Goal: Task Accomplishment & Management: Manage account settings

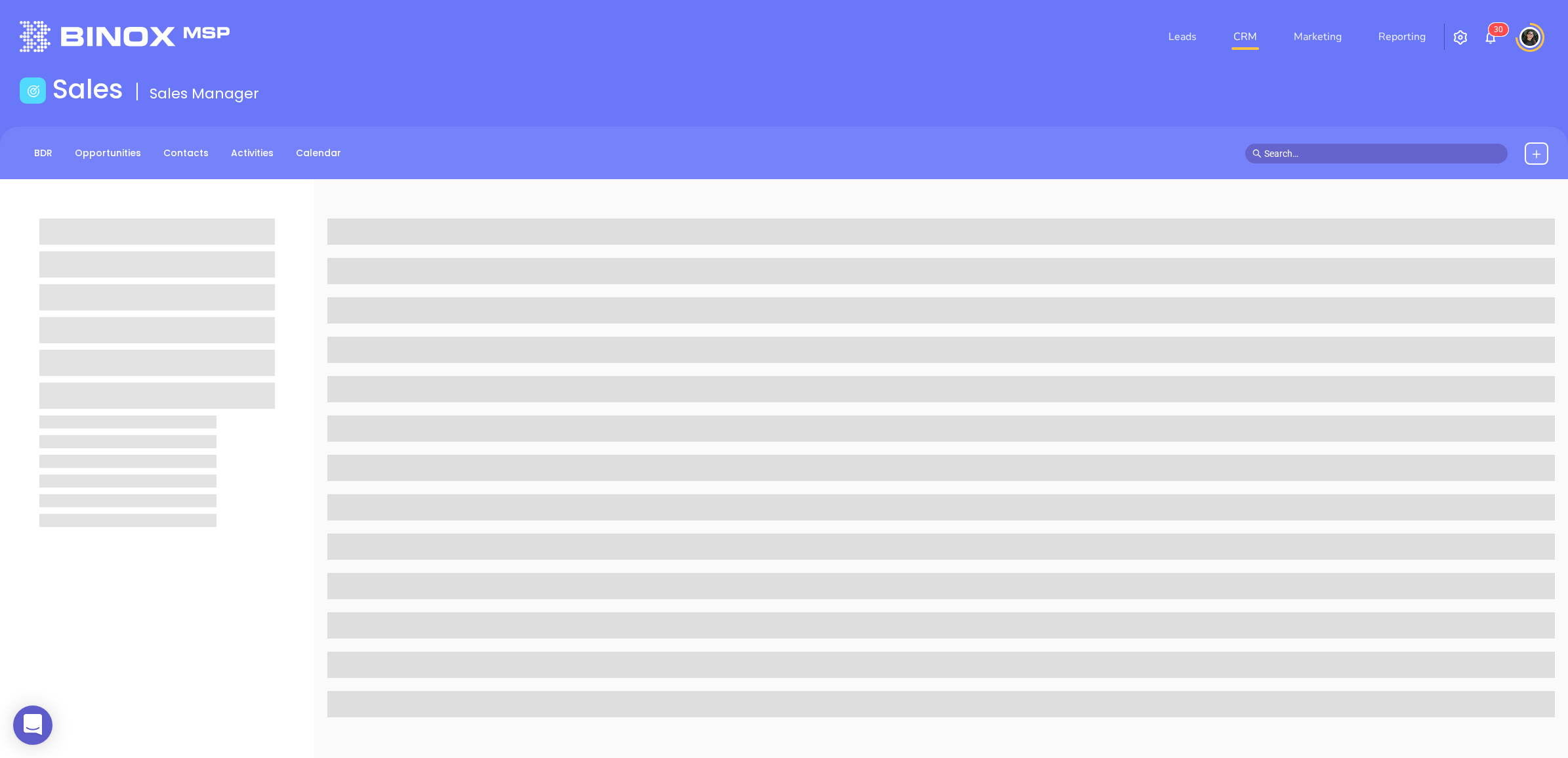
click at [1324, 154] on input "text" at bounding box center [1382, 153] width 236 height 14
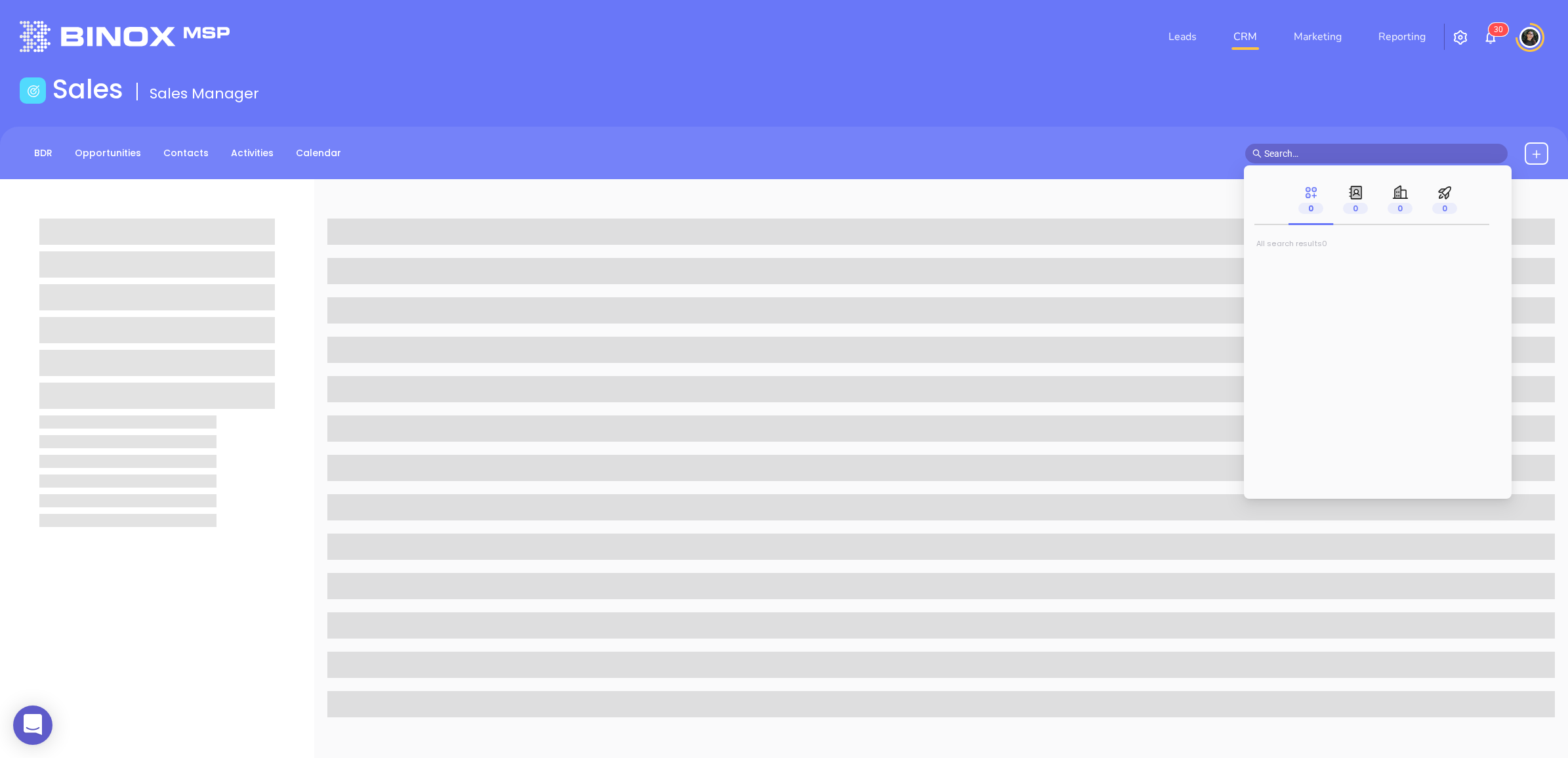
paste input "[PERSON_NAME][EMAIL_ADDRESS][DOMAIN_NAME]"
type input "[PERSON_NAME][EMAIL_ADDRESS][DOMAIN_NAME]"
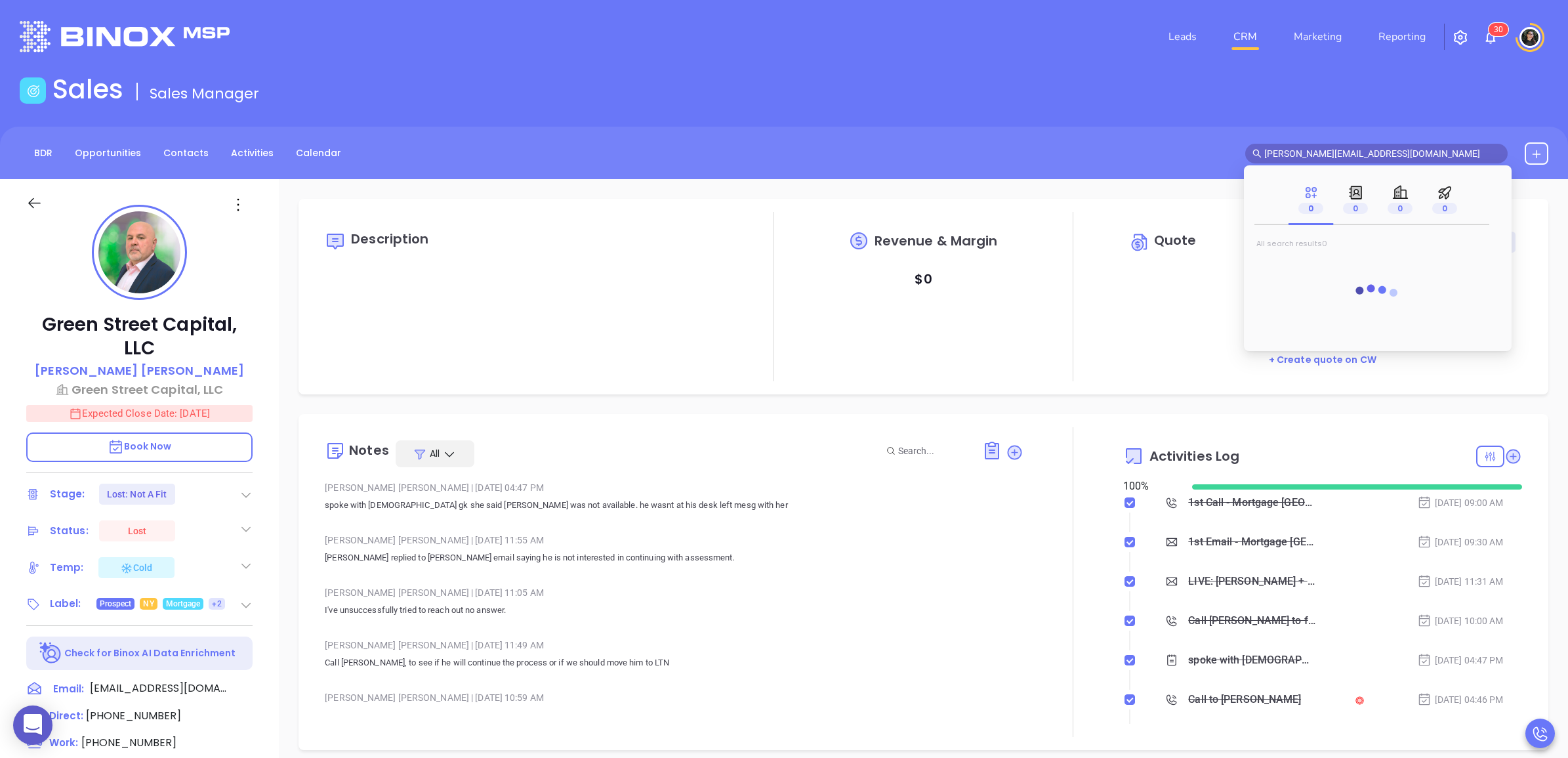
type input "[DATE]"
type input "[PERSON_NAME][EMAIL_ADDRESS][DOMAIN_NAME]"
type input "[PERSON_NAME]"
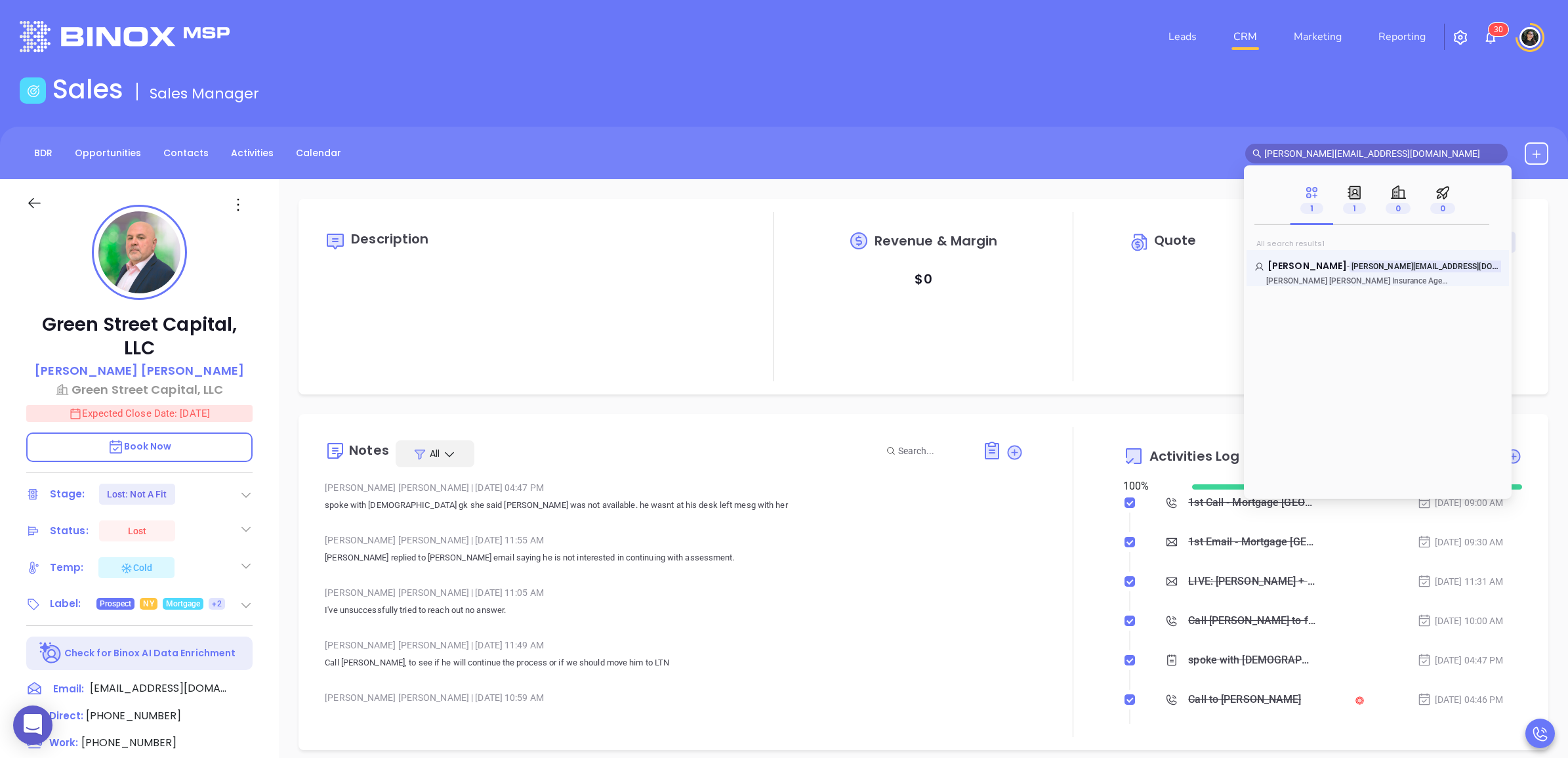
click at [1299, 273] on link "[PERSON_NAME] - [PERSON_NAME][EMAIL_ADDRESS][DOMAIN_NAME] [PERSON_NAME] [PERSON…" at bounding box center [1378, 272] width 246 height 26
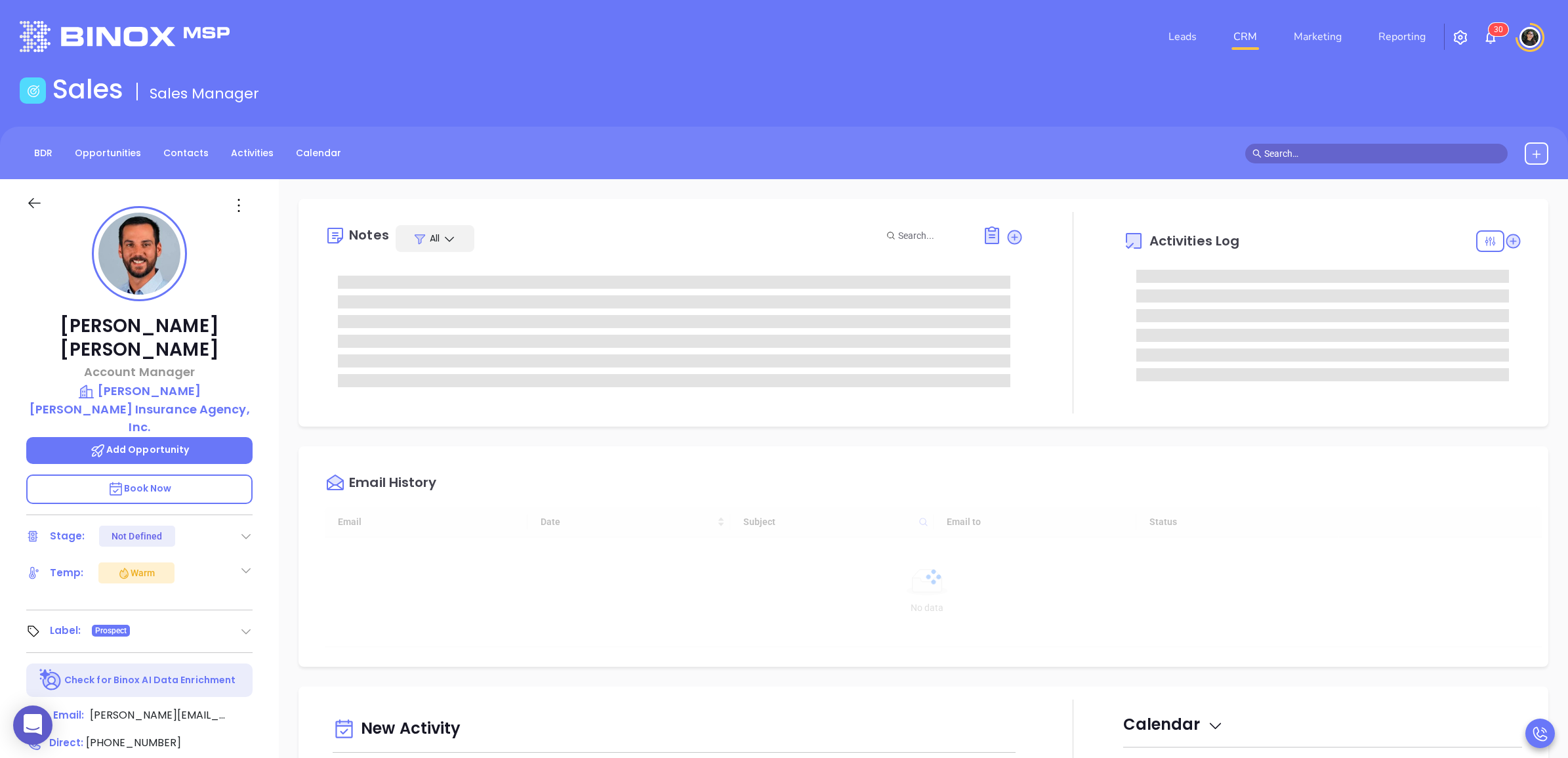
type input "[DATE]"
type input "[PERSON_NAME]"
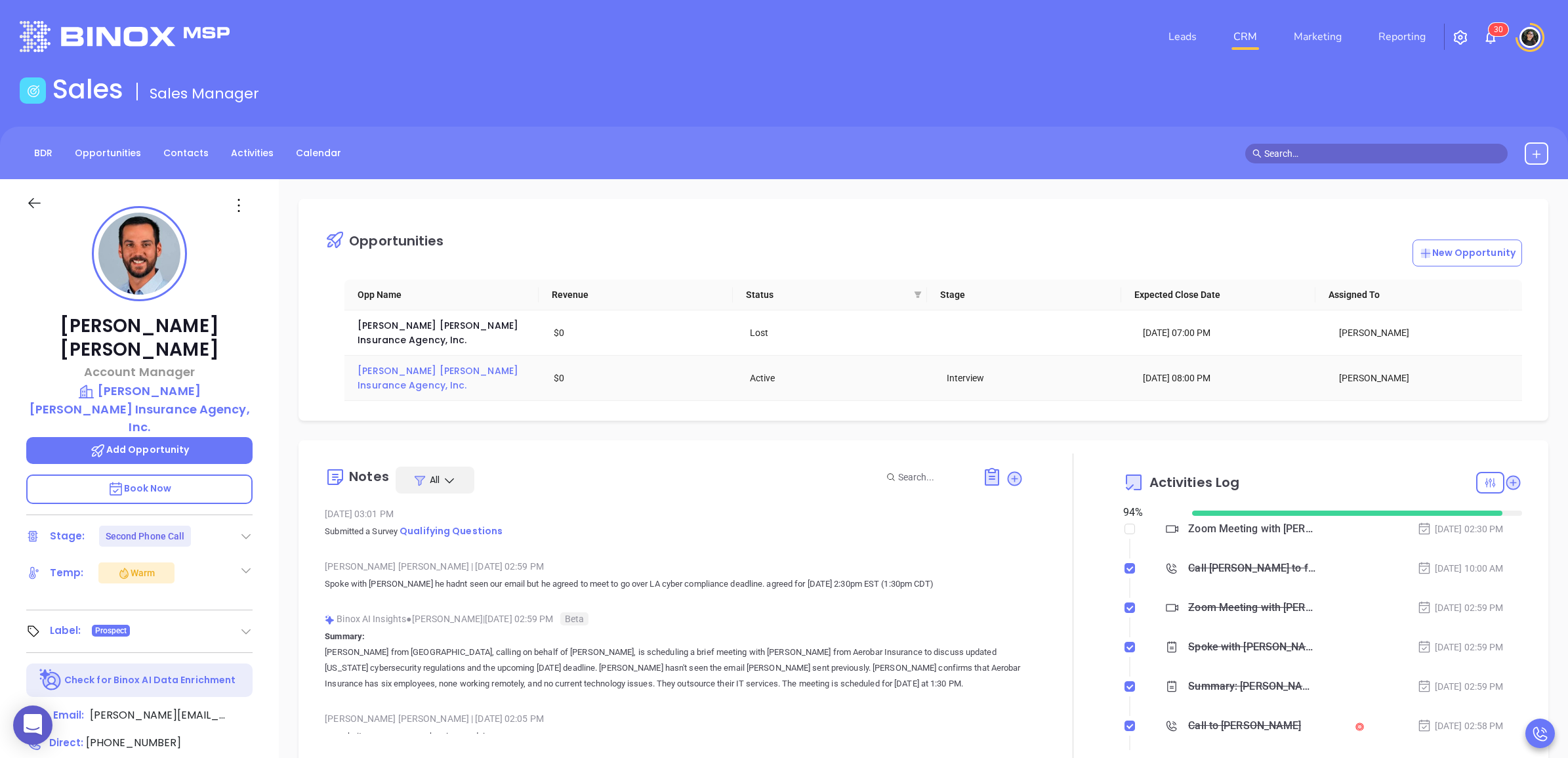
click at [456, 364] on span "[PERSON_NAME] [PERSON_NAME] Insurance Agency, Inc." at bounding box center [439, 378] width 163 height 28
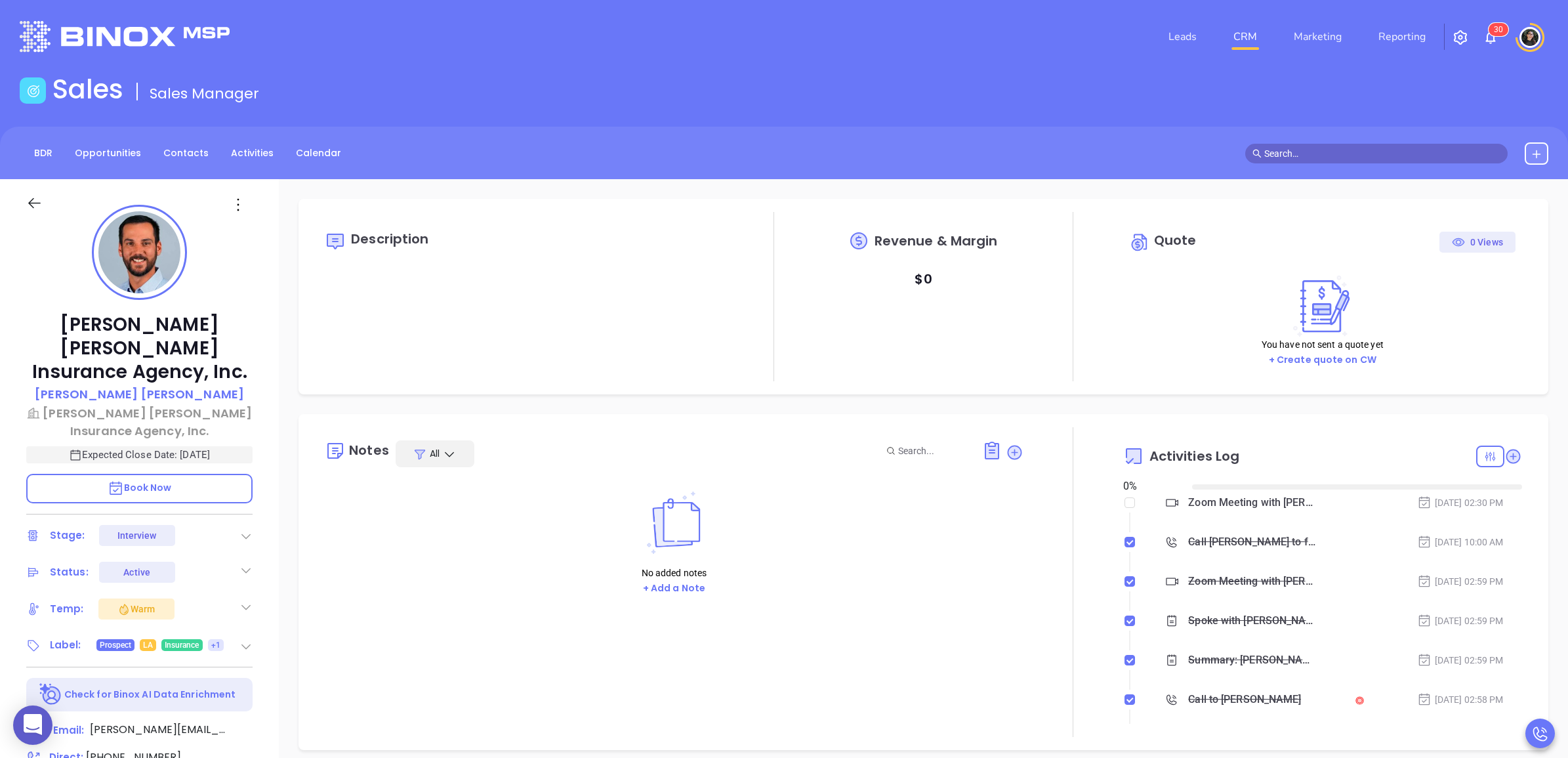
type input "[DATE]"
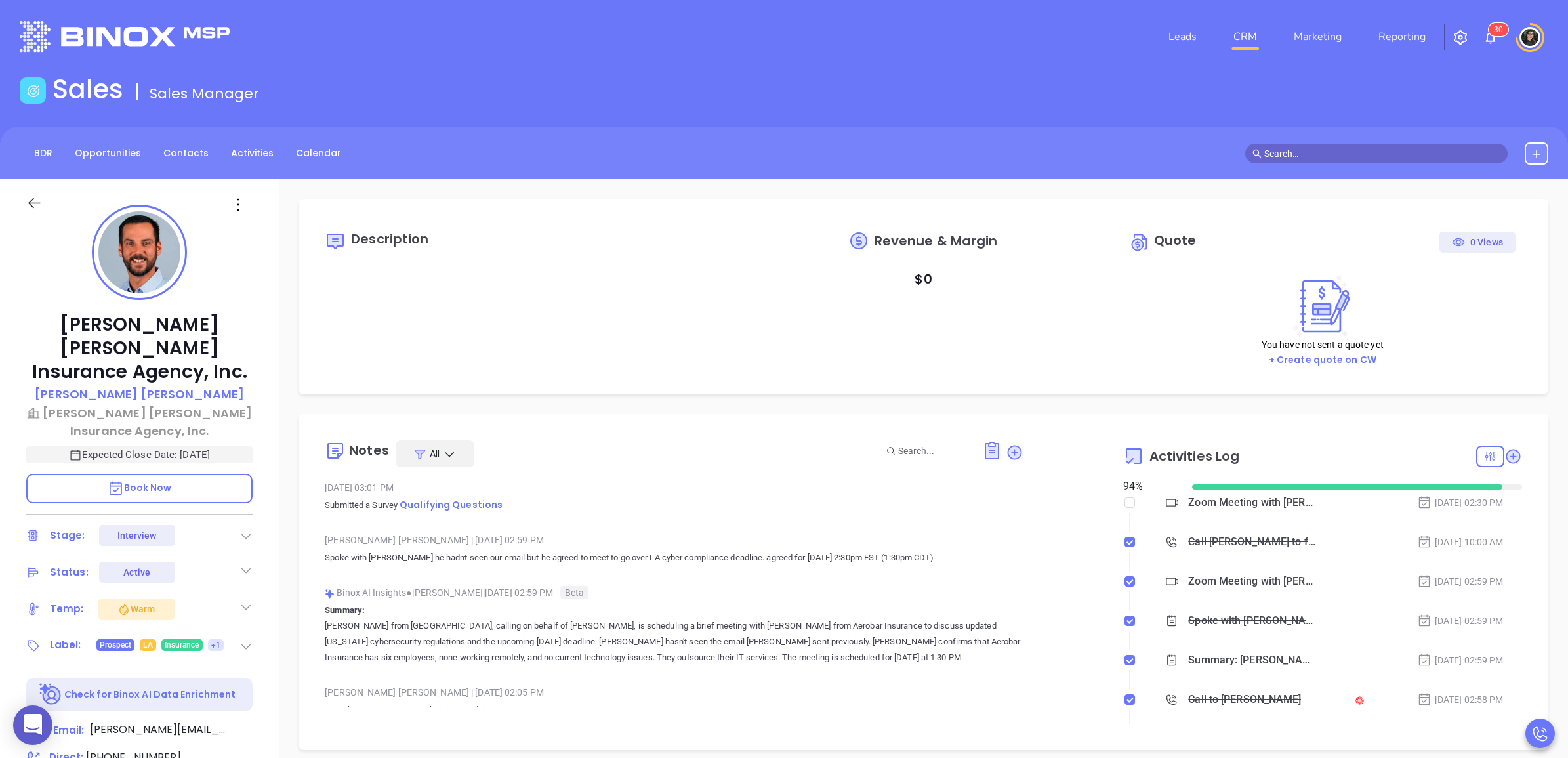
type input "[PERSON_NAME]"
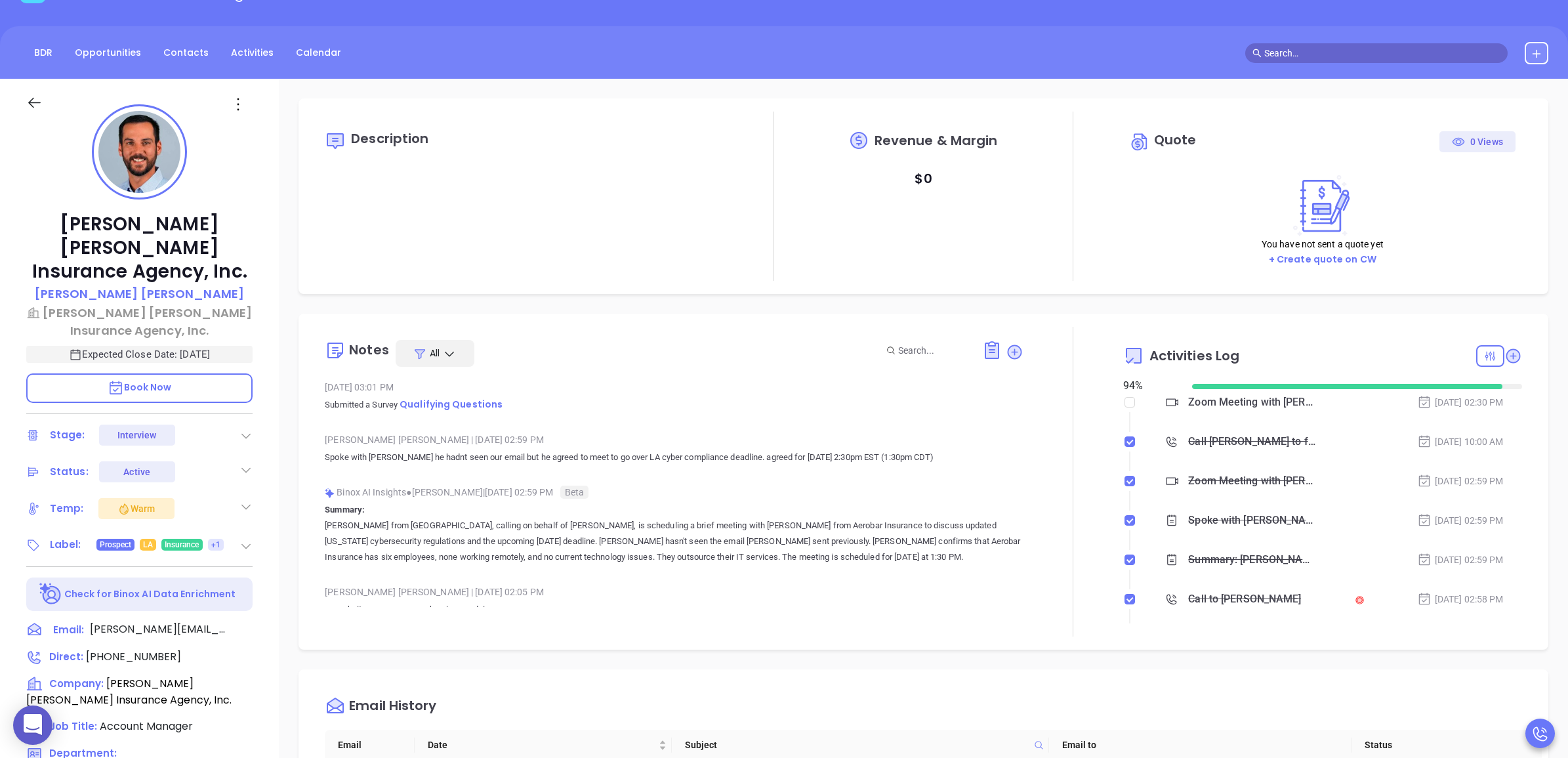
scroll to position [0, 0]
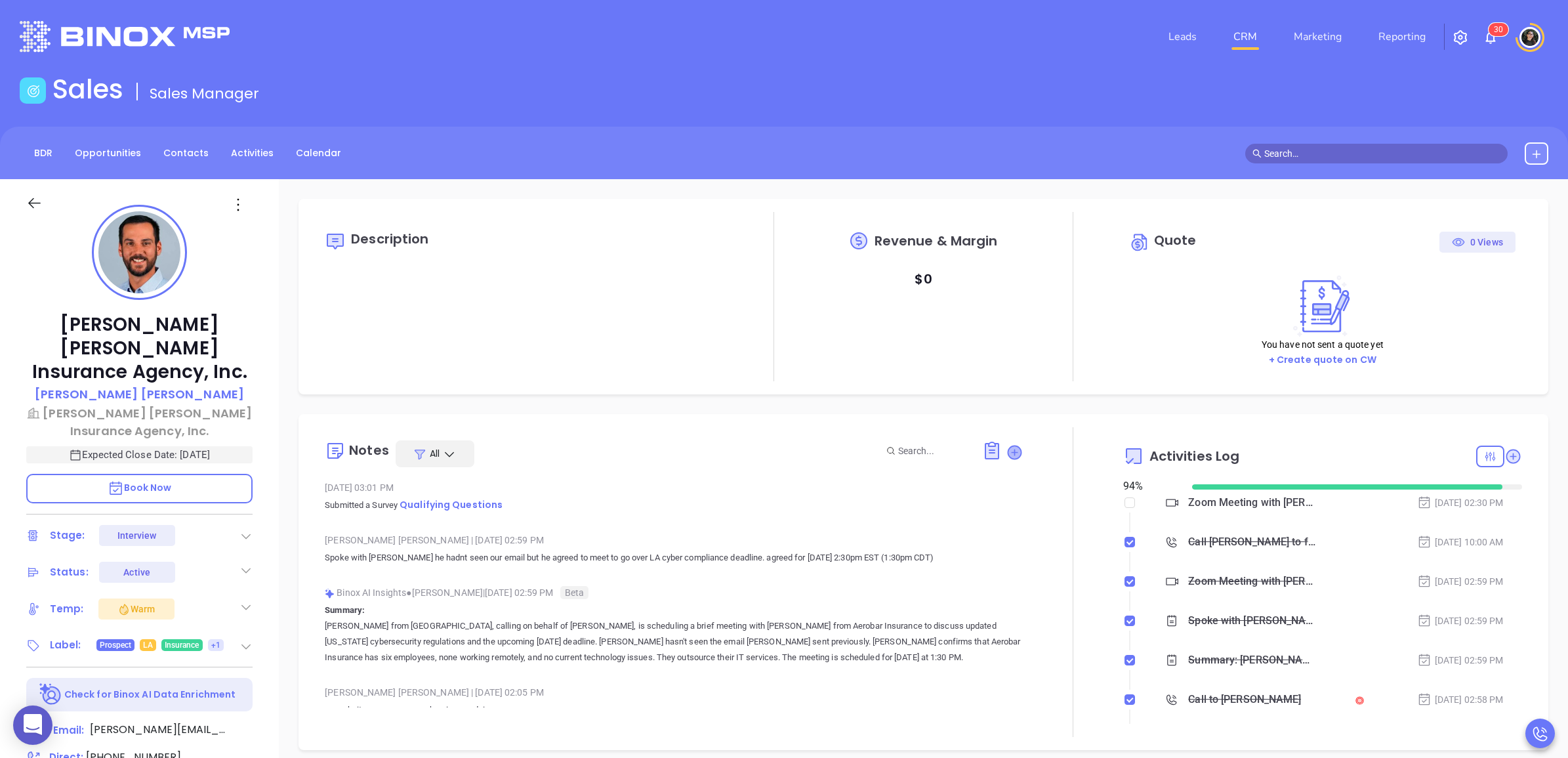
click at [1011, 454] on icon at bounding box center [1013, 451] width 13 height 13
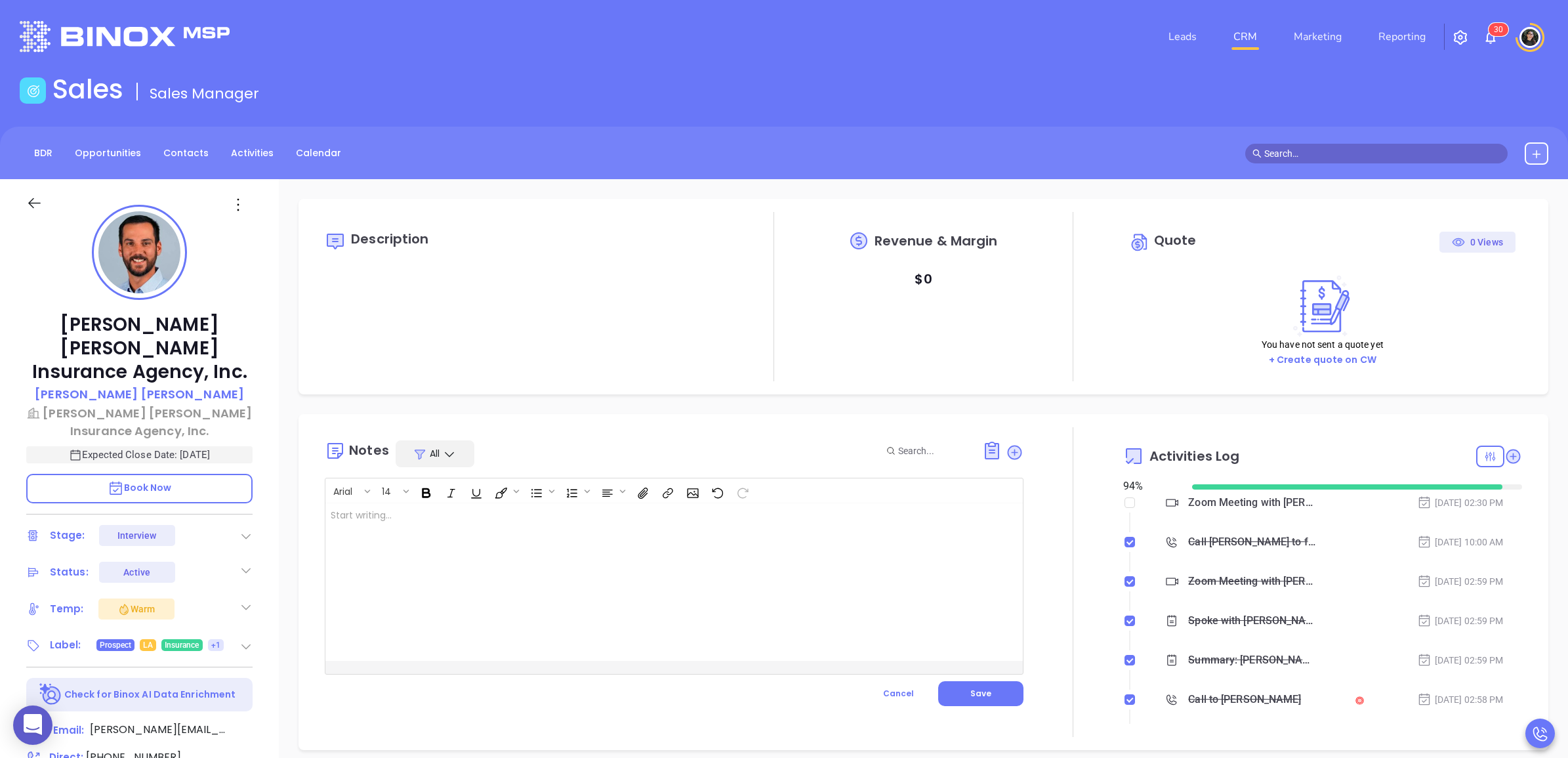
click at [634, 552] on div at bounding box center [649, 582] width 649 height 158
click at [982, 693] on span "Save" at bounding box center [980, 693] width 21 height 11
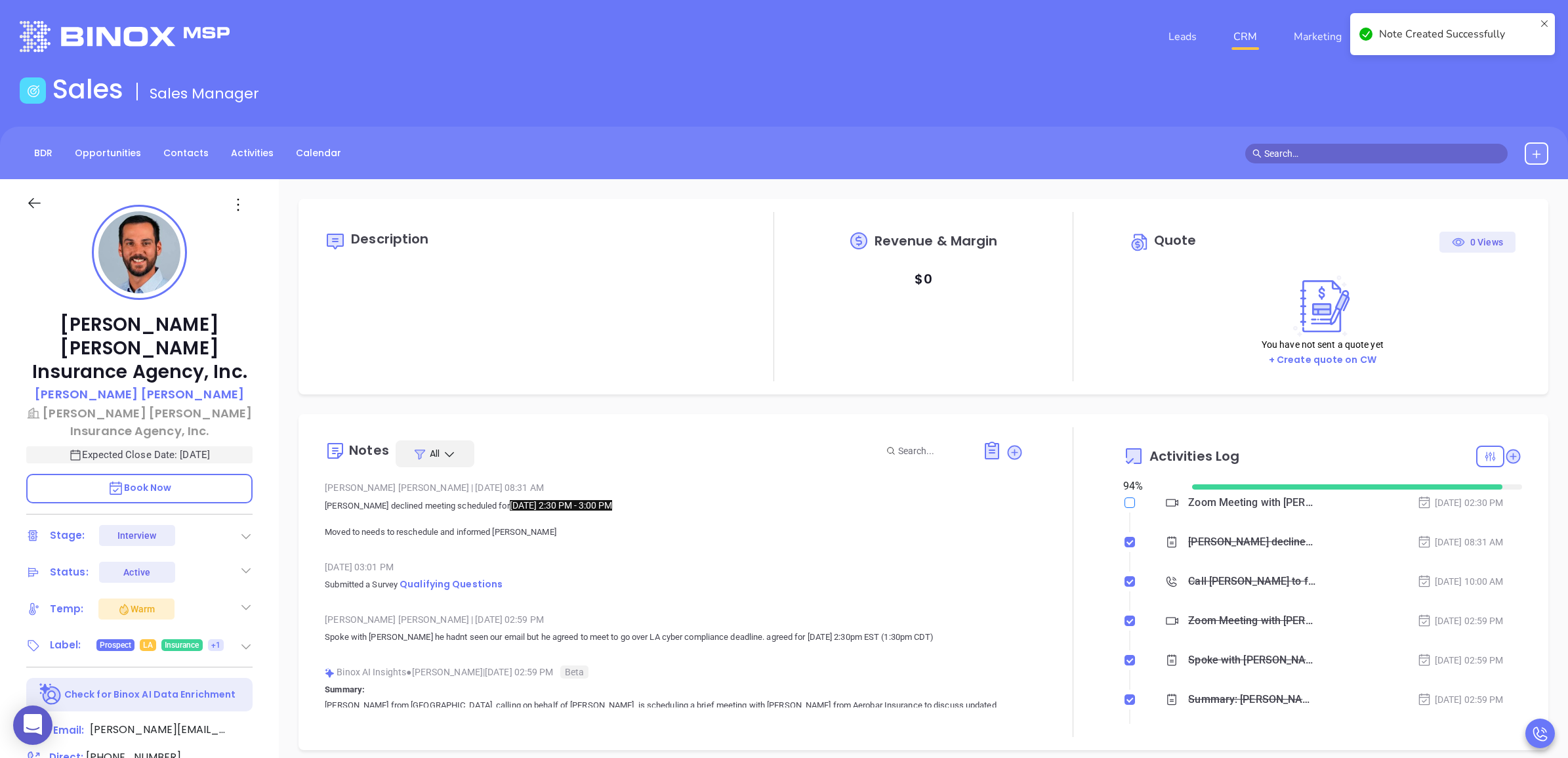
click at [1124, 506] on input "checkbox" at bounding box center [1129, 502] width 10 height 10
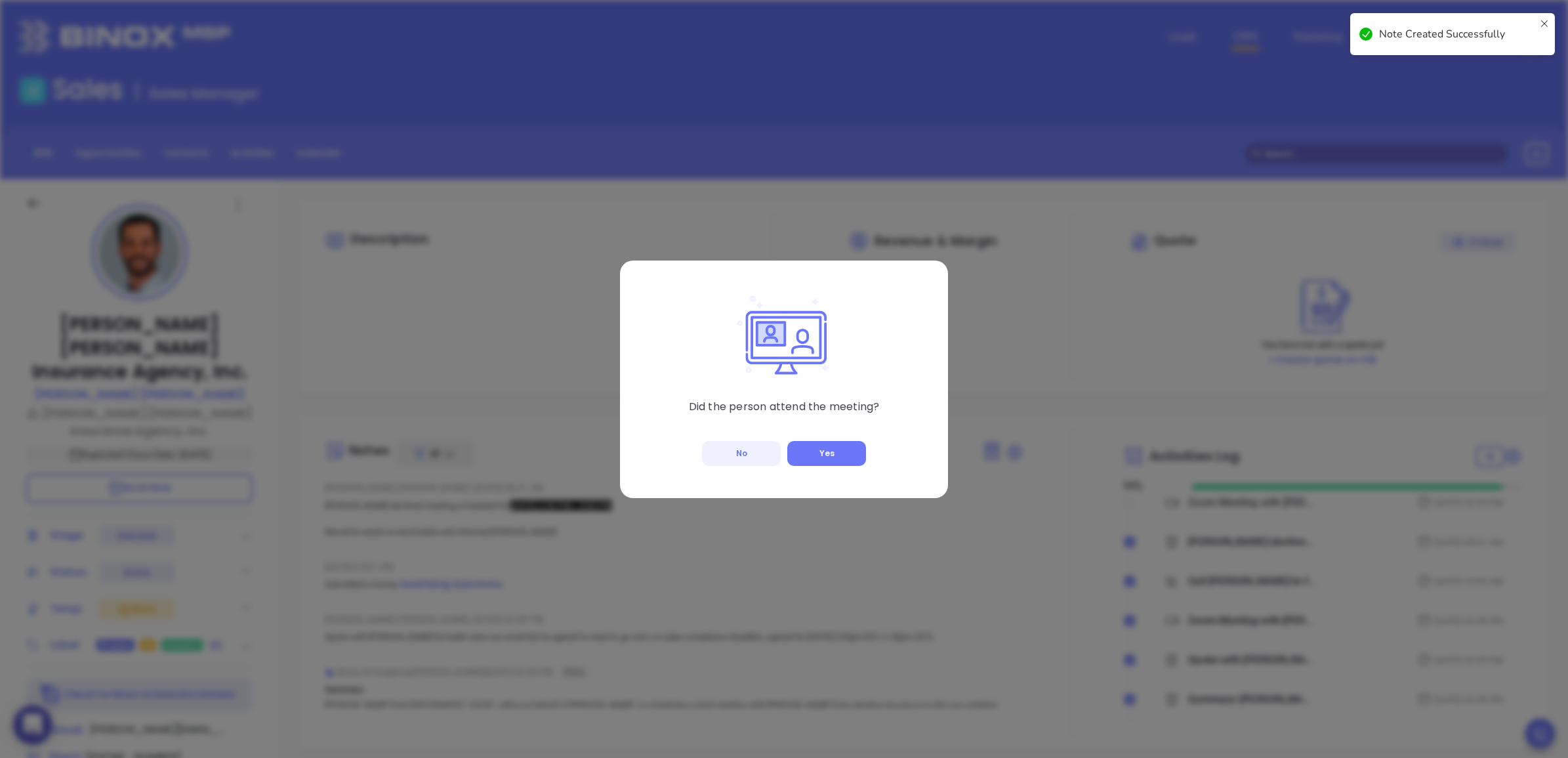
click at [754, 451] on button "No" at bounding box center [741, 453] width 79 height 25
checkbox input "true"
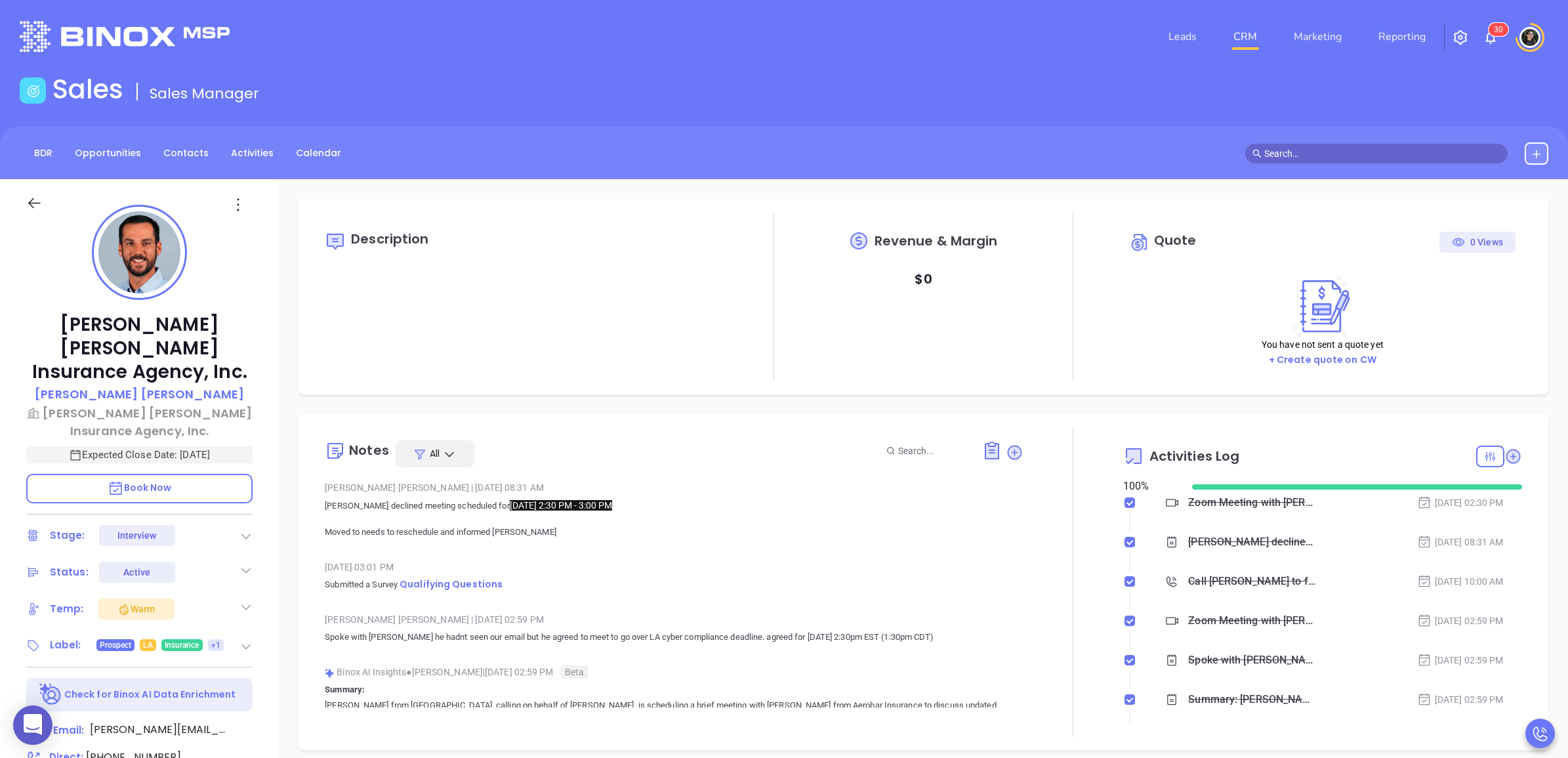
click at [253, 514] on div "[PERSON_NAME] [PERSON_NAME] Insurance Agency, Inc. [PERSON_NAME] [PERSON_NAME] …" at bounding box center [139, 653] width 279 height 948
click at [246, 534] on icon at bounding box center [246, 536] width 9 height 5
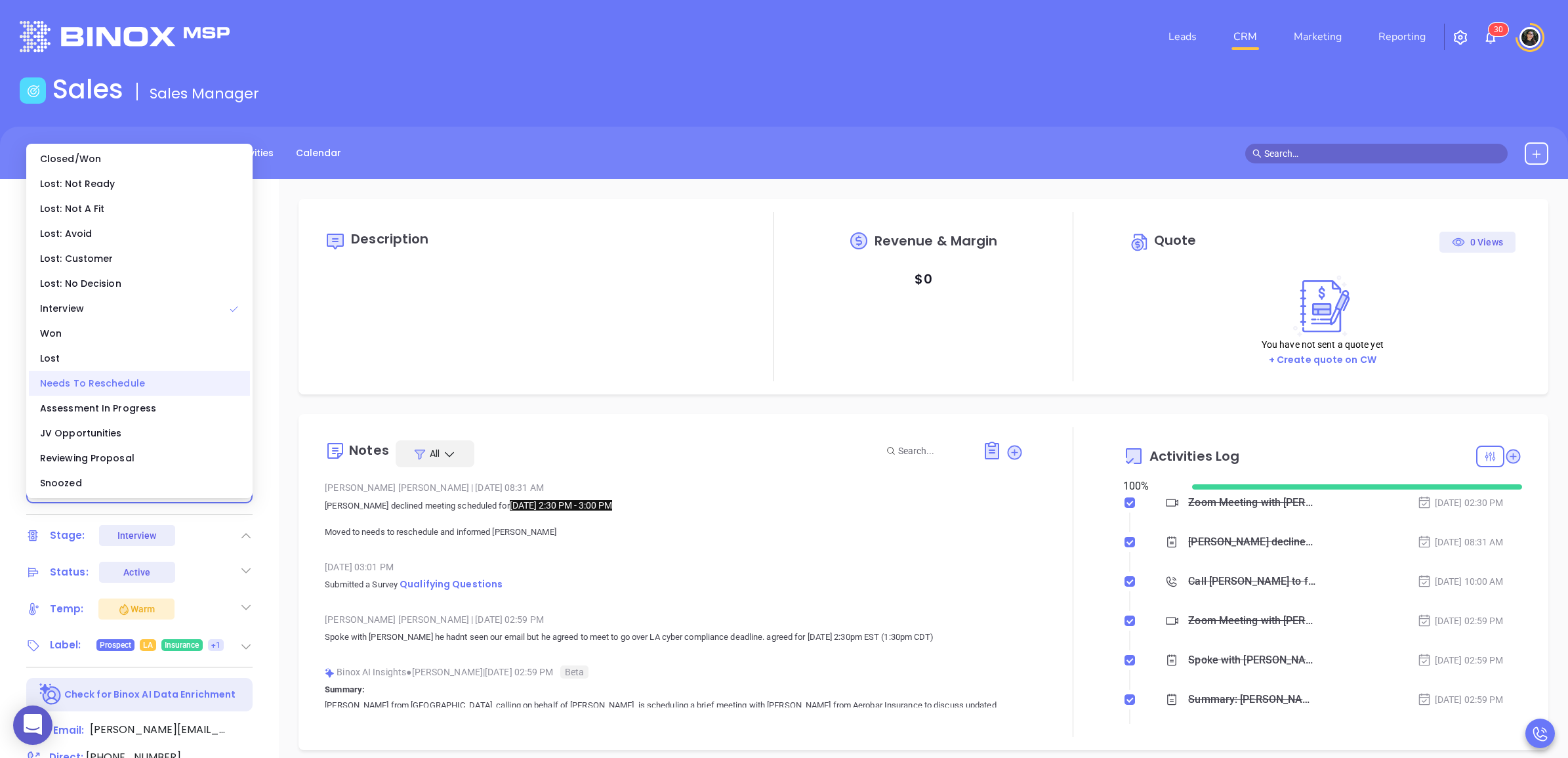
click at [113, 385] on div "Needs To Reschedule" at bounding box center [139, 383] width 221 height 25
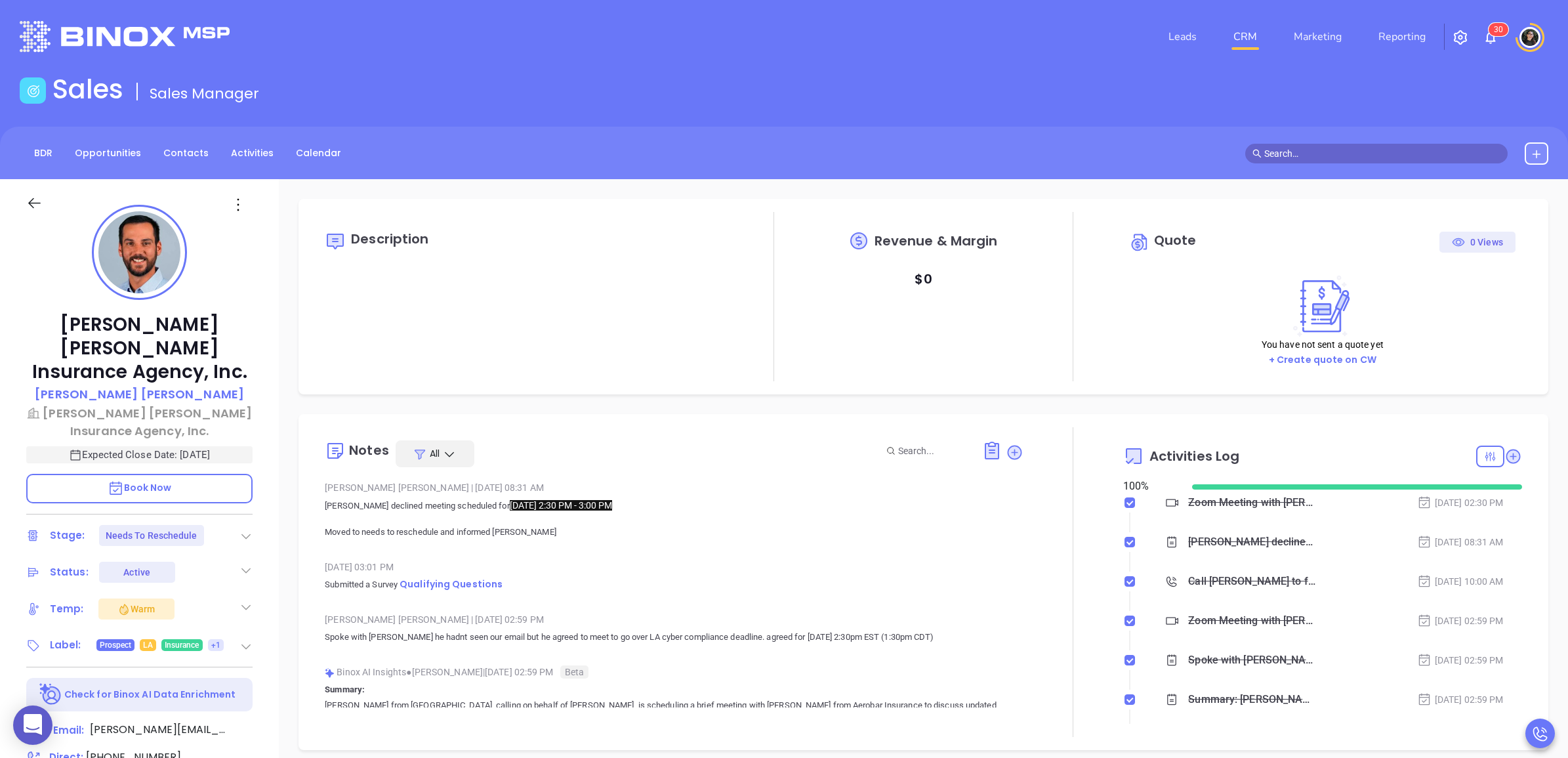
click at [1246, 33] on link "CRM" at bounding box center [1245, 36] width 34 height 26
